Goal: Information Seeking & Learning: Learn about a topic

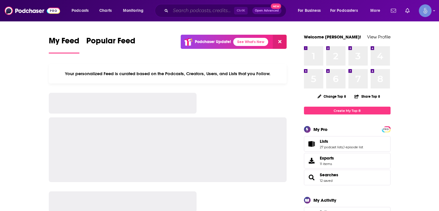
click at [207, 14] on input "Search podcasts, credits, & more..." at bounding box center [202, 10] width 63 height 9
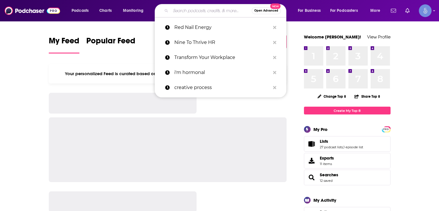
paste input "The Gently Used Human with Dr. [PERSON_NAME]"
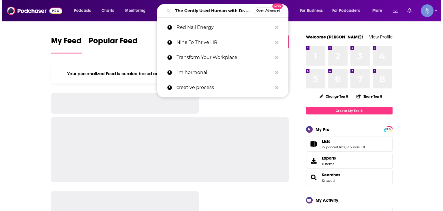
scroll to position [0, 30]
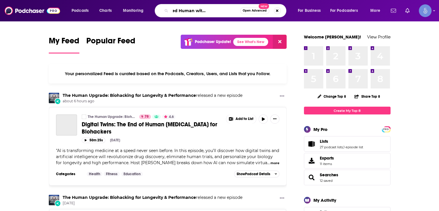
type input "The Gently Used Human with Dr. [PERSON_NAME]"
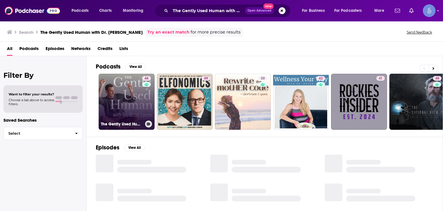
click at [142, 91] on link "46 The Gently Used Human with Dr. [PERSON_NAME]" at bounding box center [127, 102] width 56 height 56
